Goal: Find specific page/section: Find specific page/section

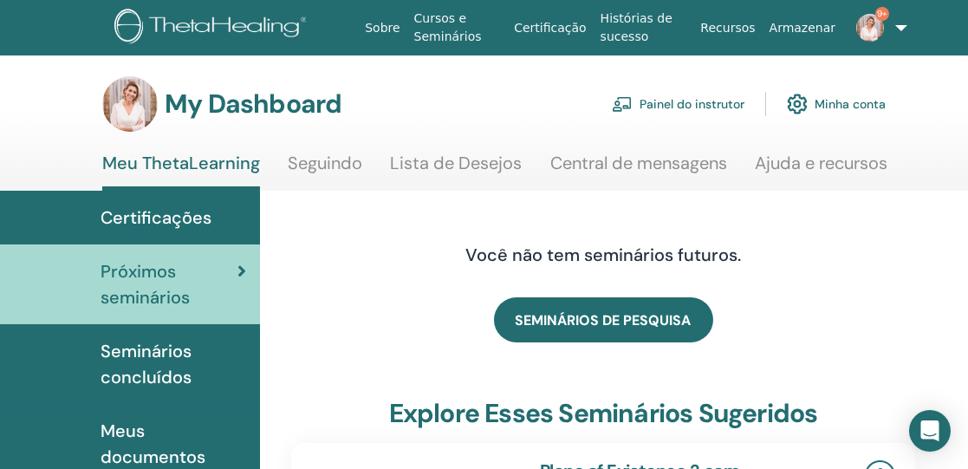
click at [721, 97] on link "Painel do instrutor" at bounding box center [678, 104] width 133 height 38
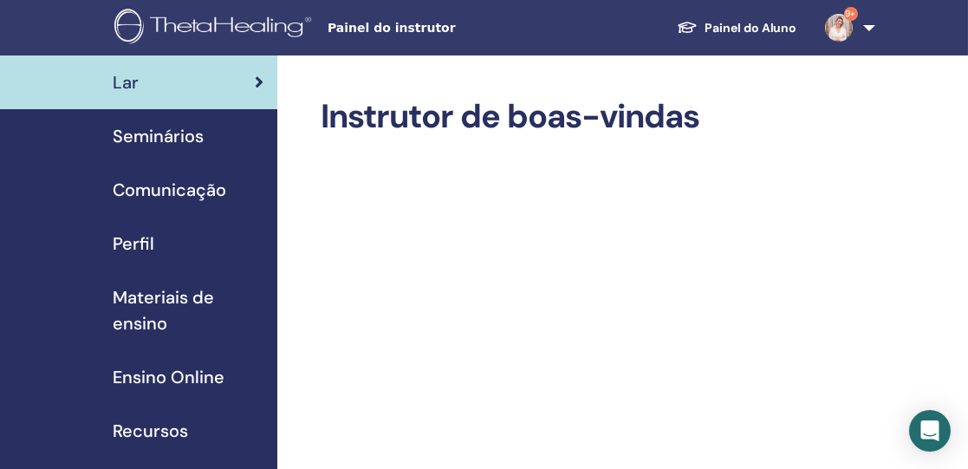
click at [176, 134] on span "Seminários" at bounding box center [158, 136] width 91 height 26
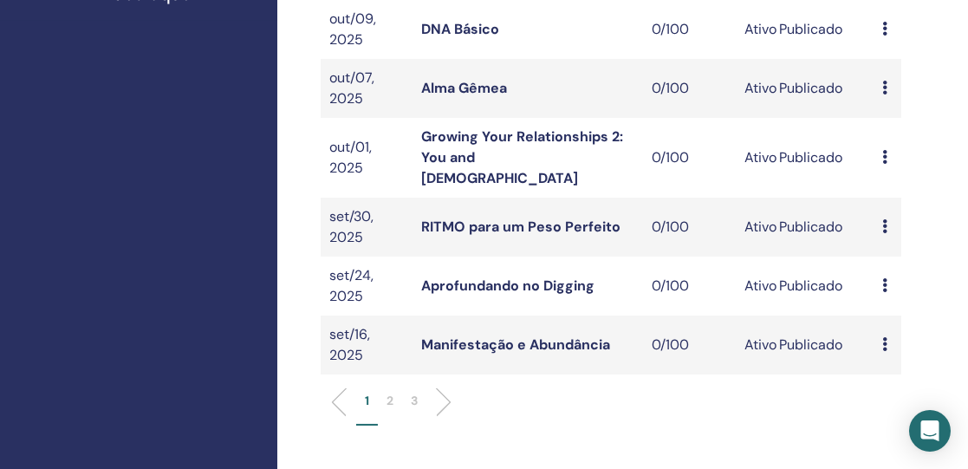
scroll to position [628, 0]
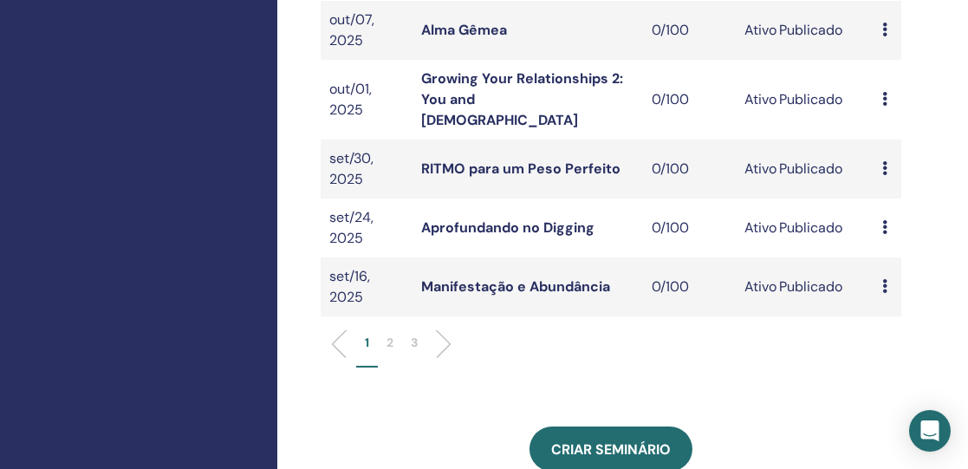
click at [390, 333] on p "2" at bounding box center [389, 342] width 7 height 18
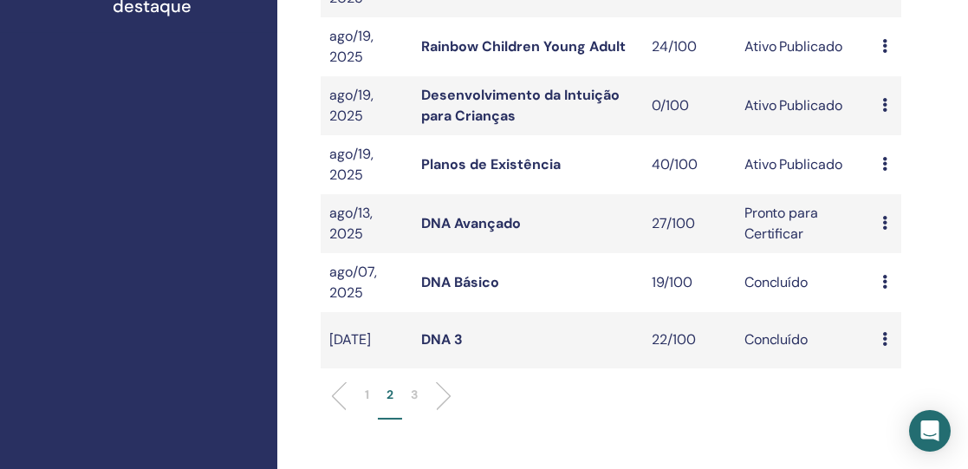
scroll to position [544, 0]
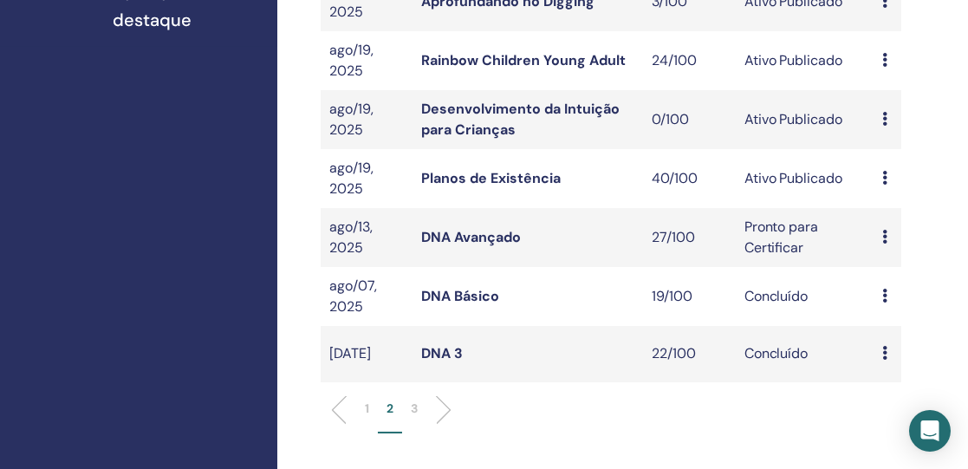
click at [490, 178] on link "Planos de Existência" at bounding box center [490, 178] width 139 height 18
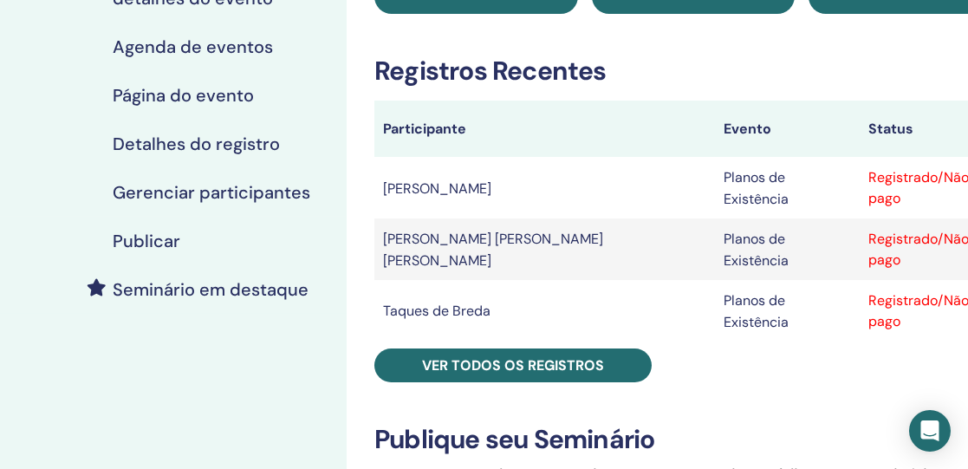
scroll to position [235, 0]
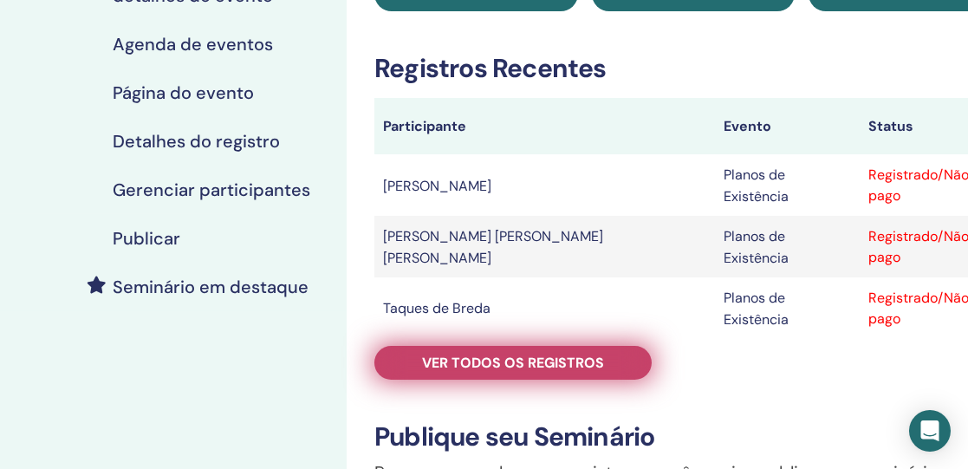
click at [445, 353] on font "Ver todos os registros" at bounding box center [513, 362] width 182 height 18
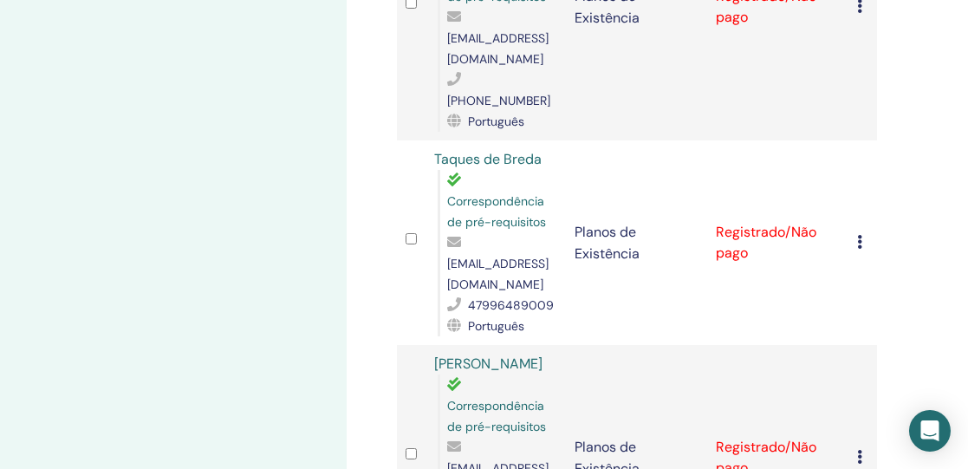
scroll to position [625, 0]
